Goal: Information Seeking & Learning: Learn about a topic

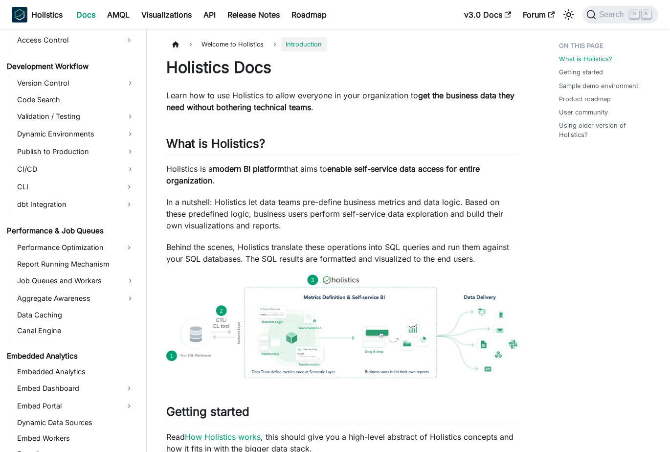
scroll to position [687, 0]
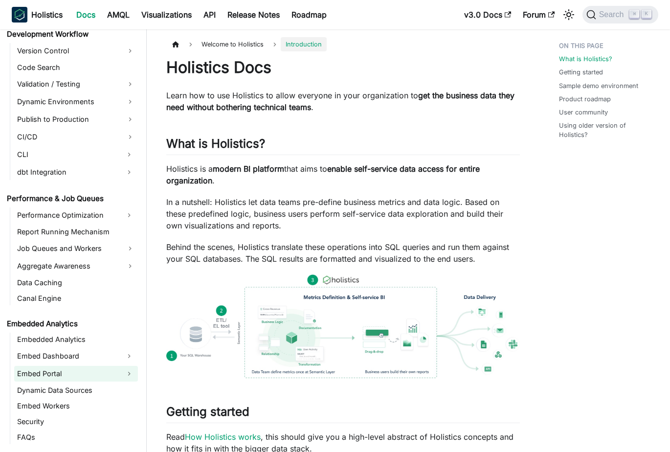
click at [75, 380] on link "Embed Portal" at bounding box center [67, 374] width 106 height 16
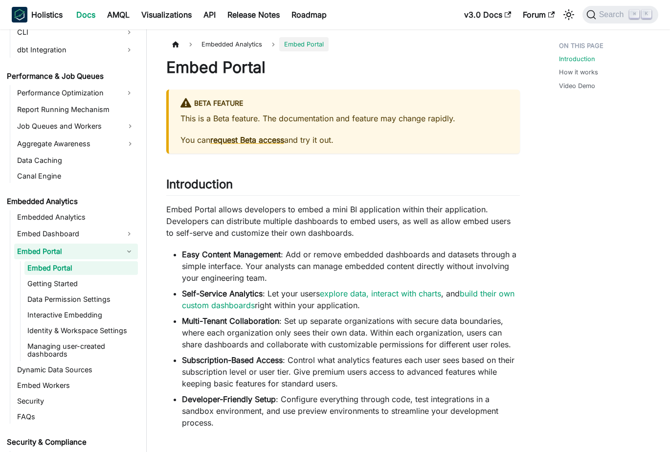
scroll to position [818, 0]
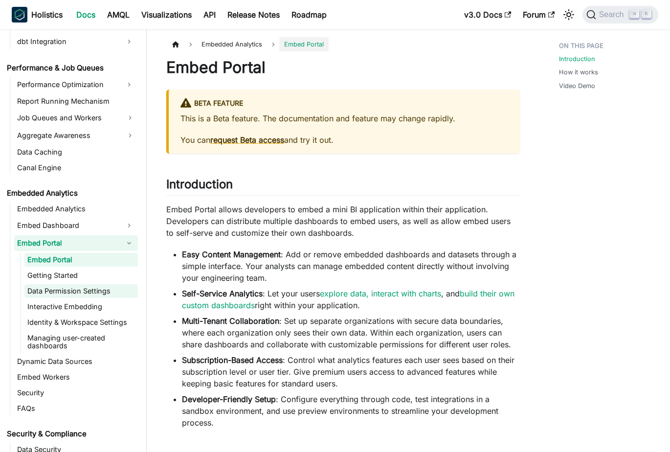
click at [84, 287] on link "Data Permission Settings" at bounding box center [81, 291] width 114 height 14
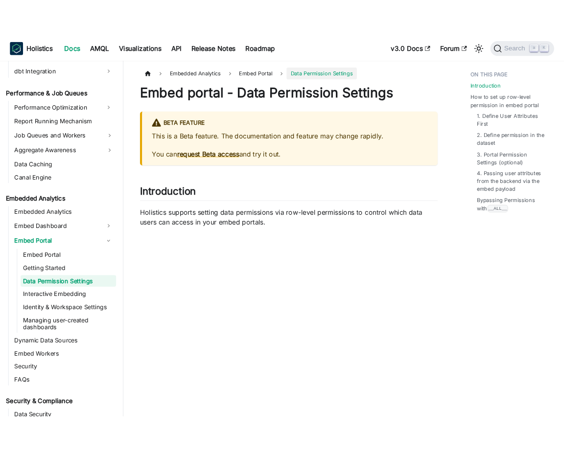
scroll to position [138, 0]
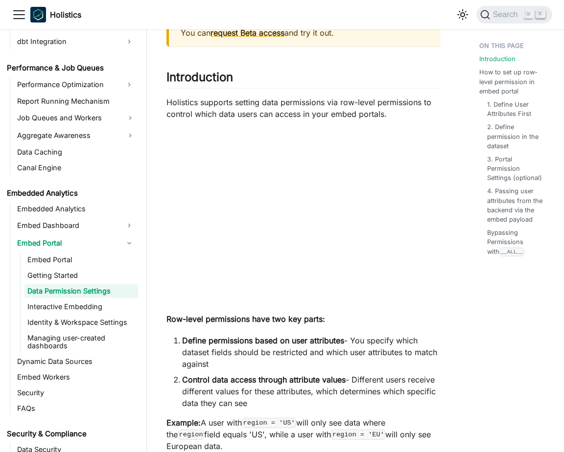
click at [356, 367] on li "Define permissions based on user attributes - You specify which dataset fields …" at bounding box center [311, 352] width 258 height 35
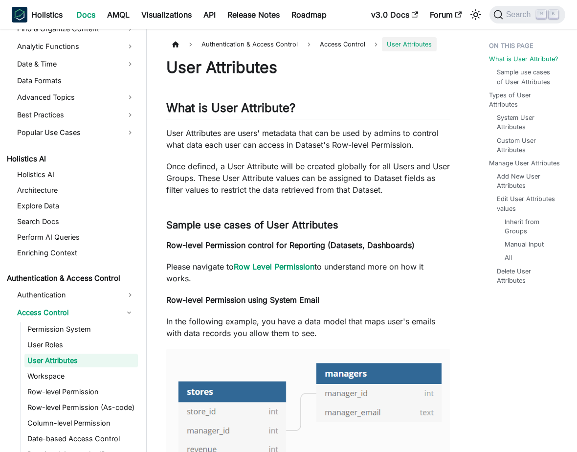
click at [265, 300] on strong "Row-level Permission using System Email" at bounding box center [242, 300] width 153 height 10
